Goal: Information Seeking & Learning: Learn about a topic

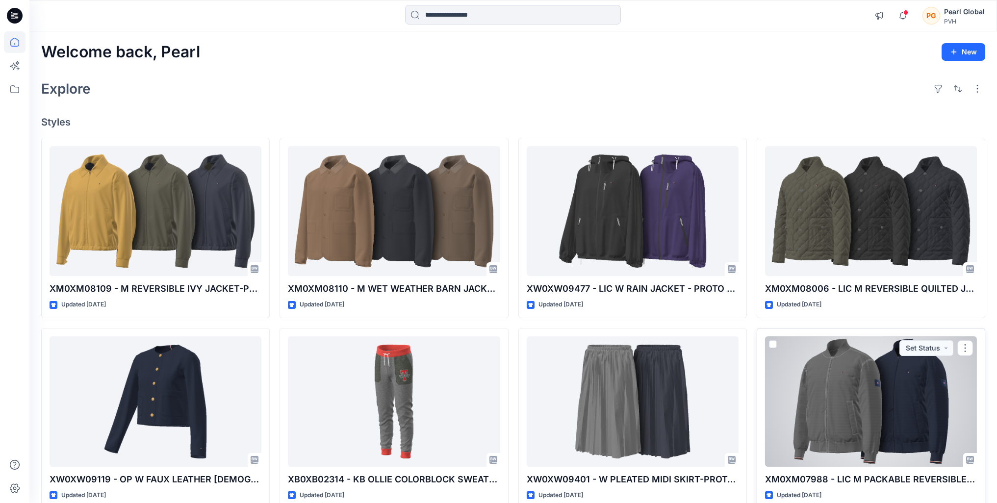
scroll to position [96, 0]
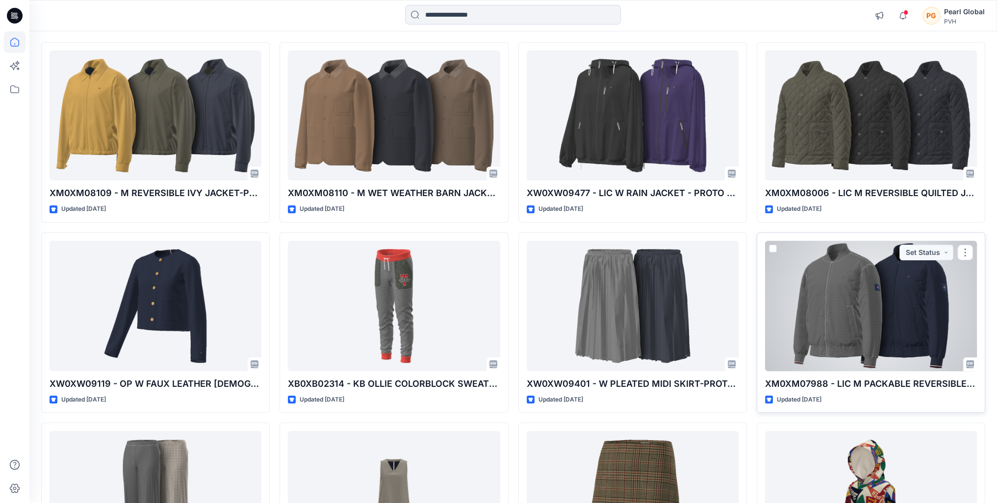
click at [907, 328] on div at bounding box center [871, 306] width 212 height 130
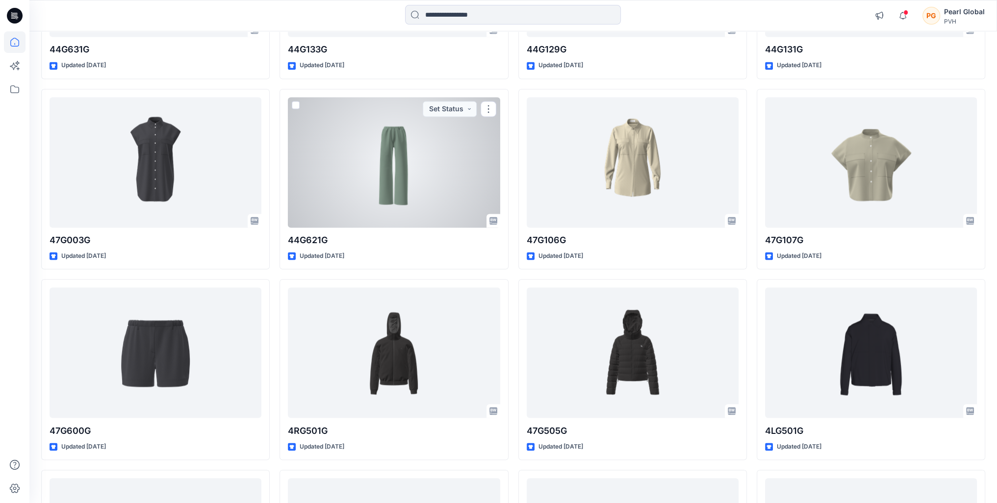
scroll to position [7295, 0]
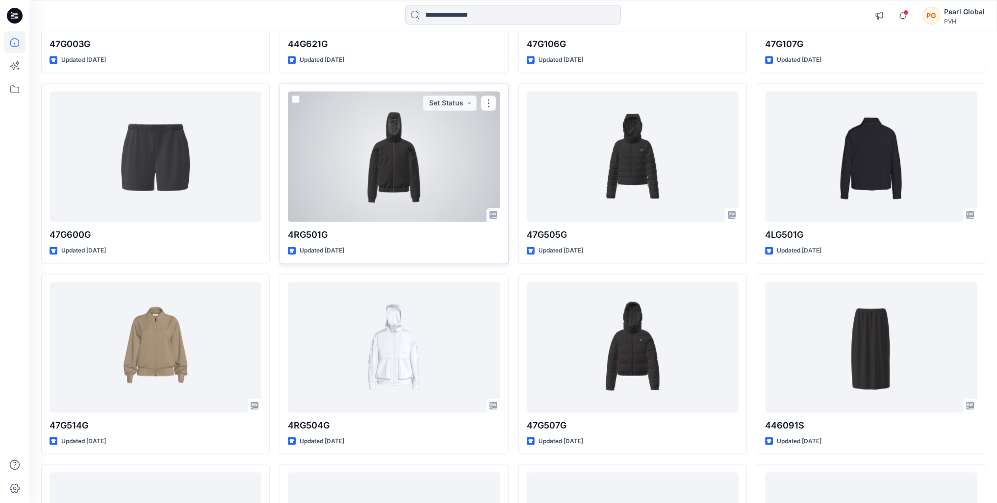
click at [391, 166] on div at bounding box center [394, 156] width 212 height 130
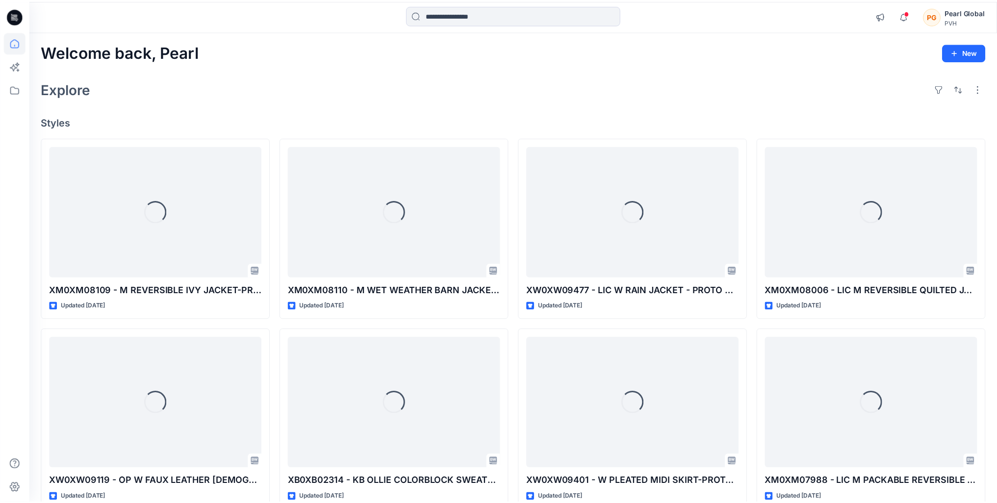
scroll to position [7295, 0]
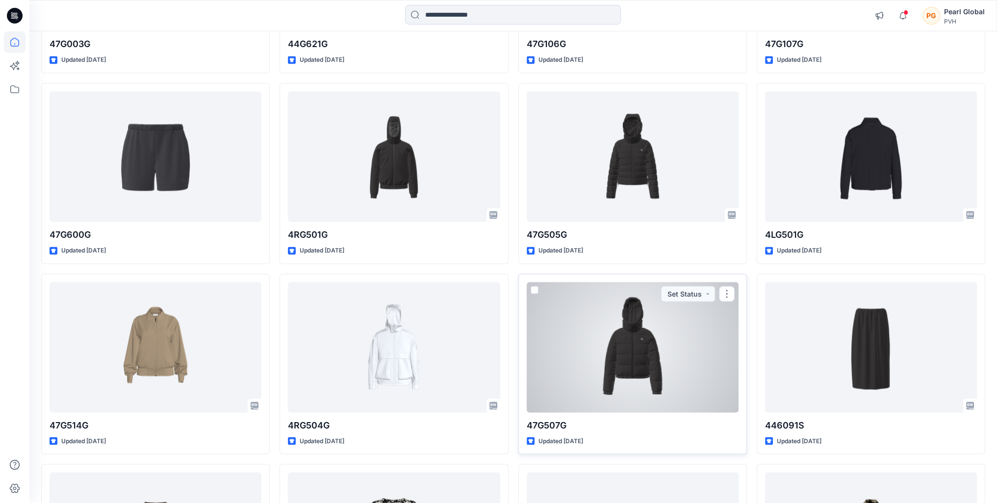
click at [650, 349] on div at bounding box center [633, 347] width 212 height 130
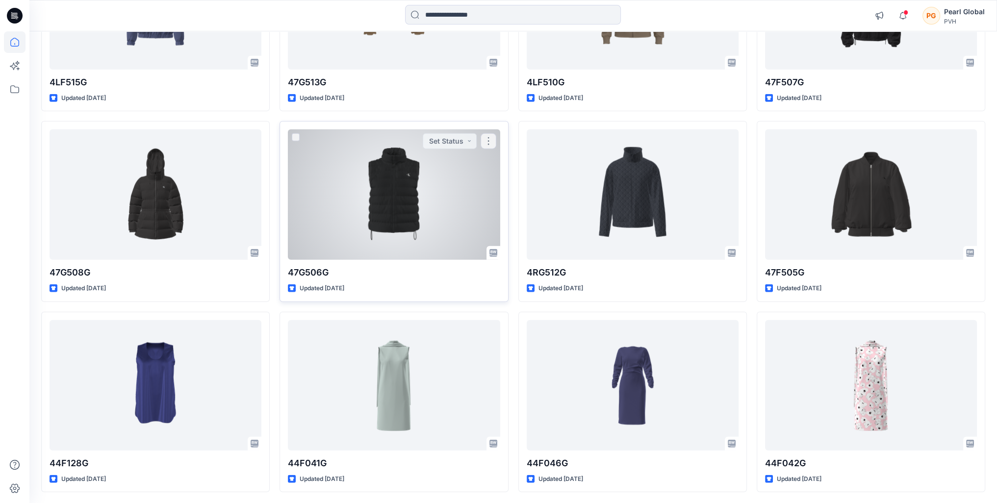
scroll to position [8210, 0]
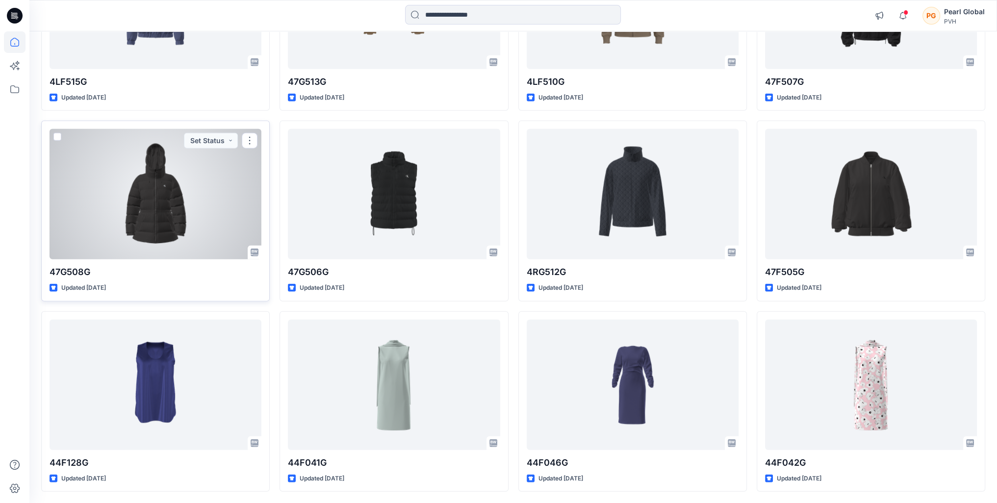
click at [155, 222] on div at bounding box center [156, 194] width 212 height 130
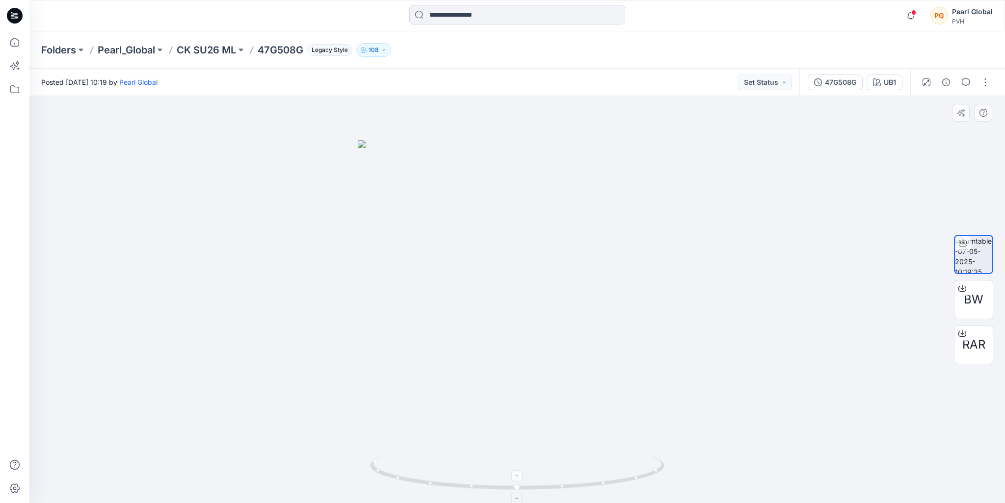
click at [517, 475] on foreignobject at bounding box center [517, 475] width 11 height 11
click at [518, 475] on foreignobject at bounding box center [517, 475] width 11 height 11
click at [518, 475] on foreignobject at bounding box center [518, 475] width 11 height 11
drag, startPoint x: 506, startPoint y: 383, endPoint x: 464, endPoint y: 363, distance: 47.0
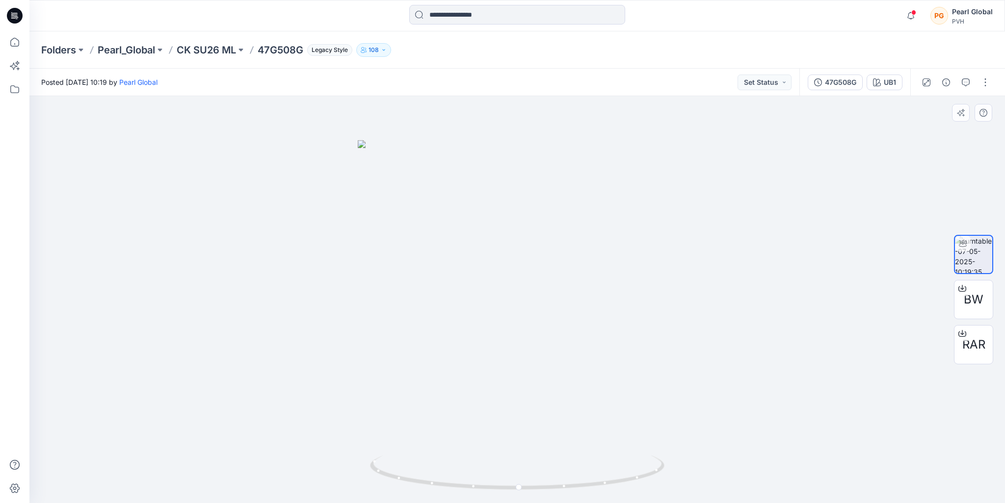
click at [464, 362] on img at bounding box center [517, 321] width 319 height 363
drag, startPoint x: 579, startPoint y: 487, endPoint x: 538, endPoint y: 488, distance: 41.2
click at [538, 488] on icon at bounding box center [518, 474] width 297 height 37
drag, startPoint x: 548, startPoint y: 490, endPoint x: 642, endPoint y: 468, distance: 97.1
click at [642, 468] on icon at bounding box center [518, 474] width 297 height 37
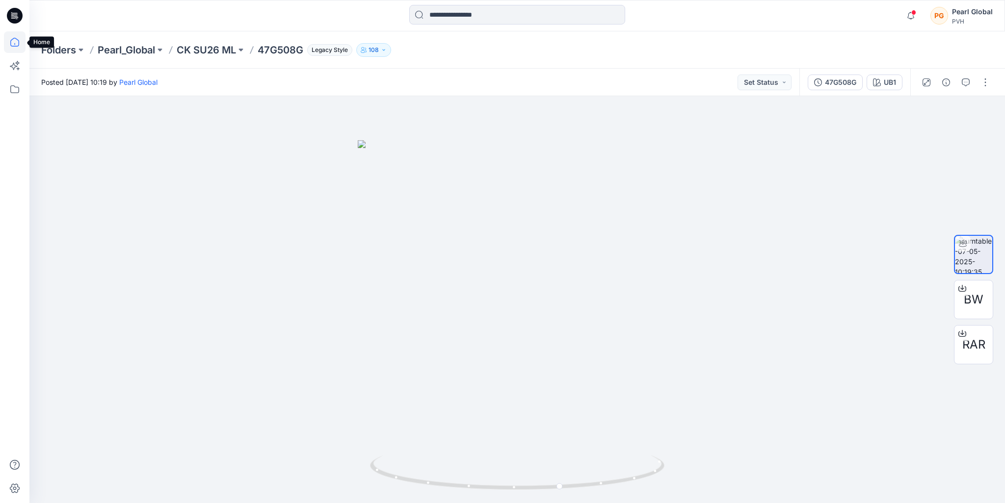
click at [12, 39] on icon at bounding box center [14, 42] width 9 height 9
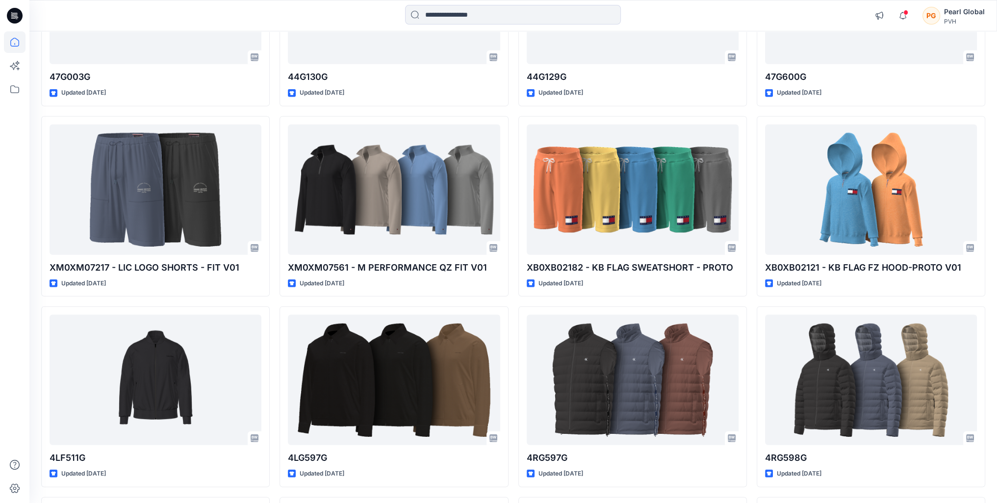
scroll to position [3876, 0]
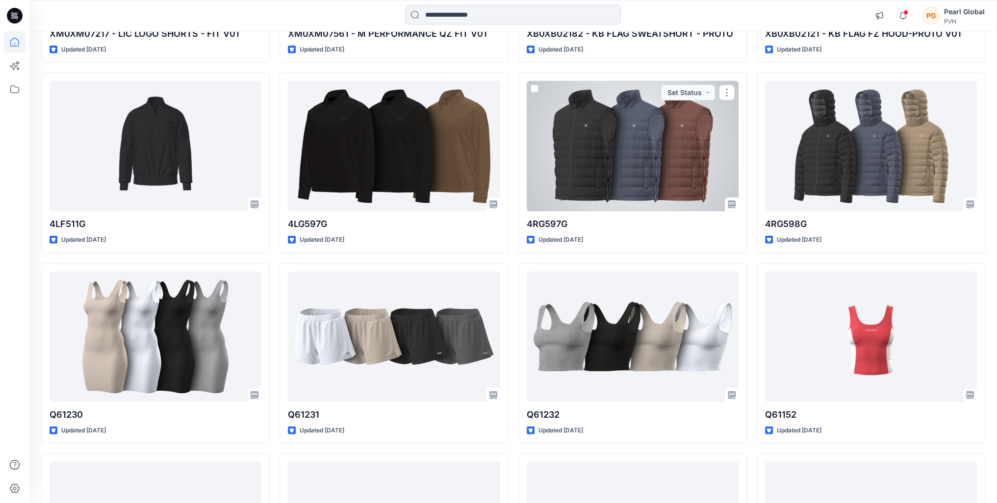
drag, startPoint x: 610, startPoint y: 181, endPoint x: 583, endPoint y: 195, distance: 30.9
click at [610, 181] on div at bounding box center [633, 146] width 212 height 130
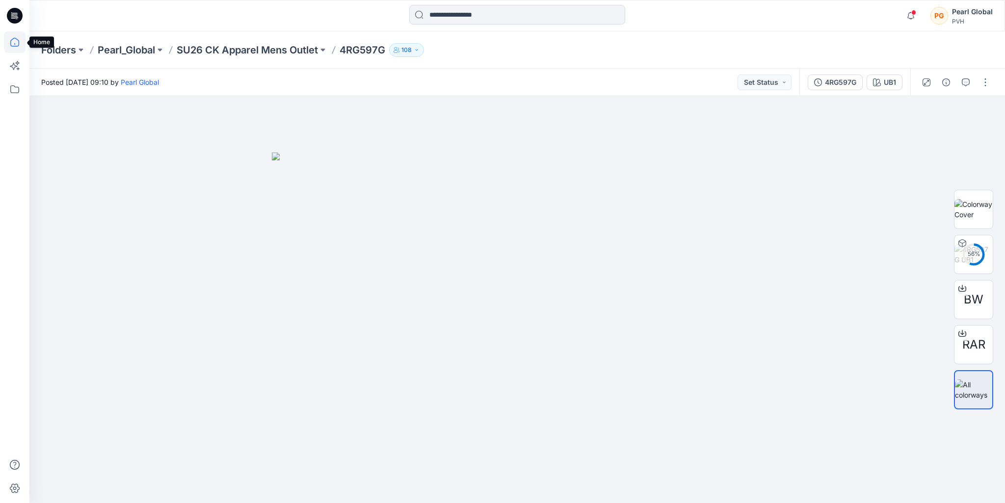
click at [15, 46] on icon at bounding box center [14, 42] width 9 height 9
